Goal: Navigation & Orientation: Find specific page/section

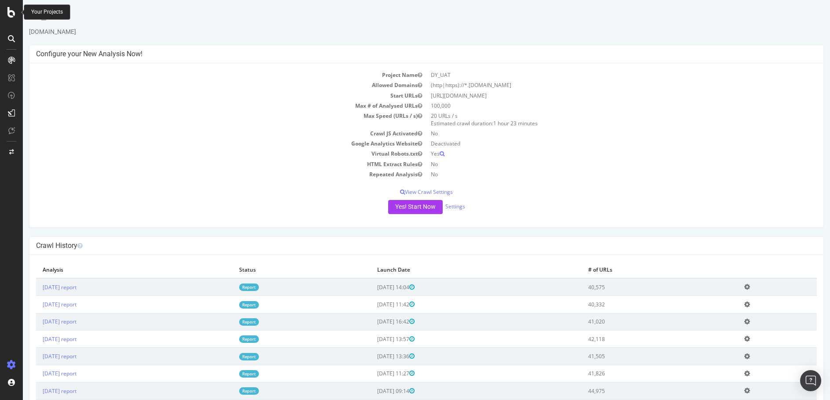
click at [9, 10] on icon at bounding box center [11, 12] width 8 height 11
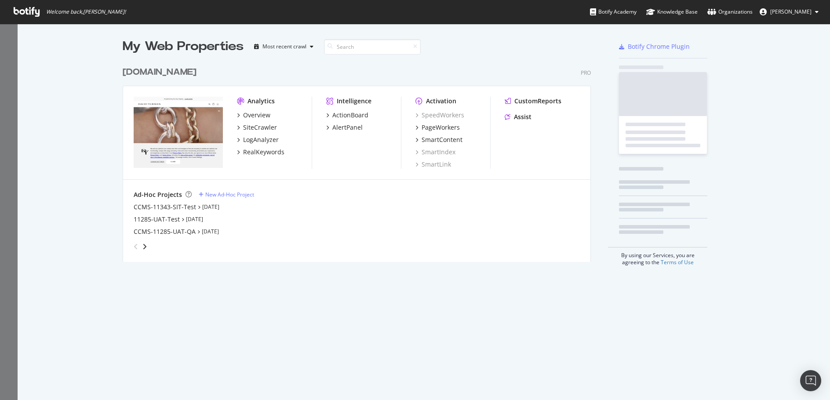
scroll to position [393, 816]
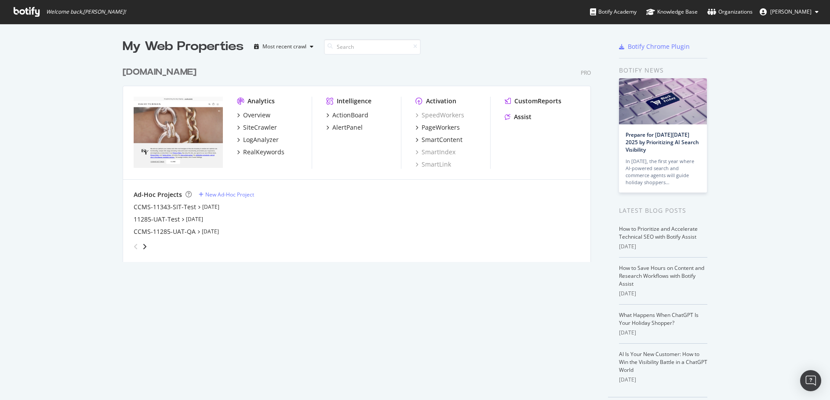
click at [175, 68] on div "[DOMAIN_NAME]" at bounding box center [160, 72] width 74 height 13
